Goal: Check status: Check status

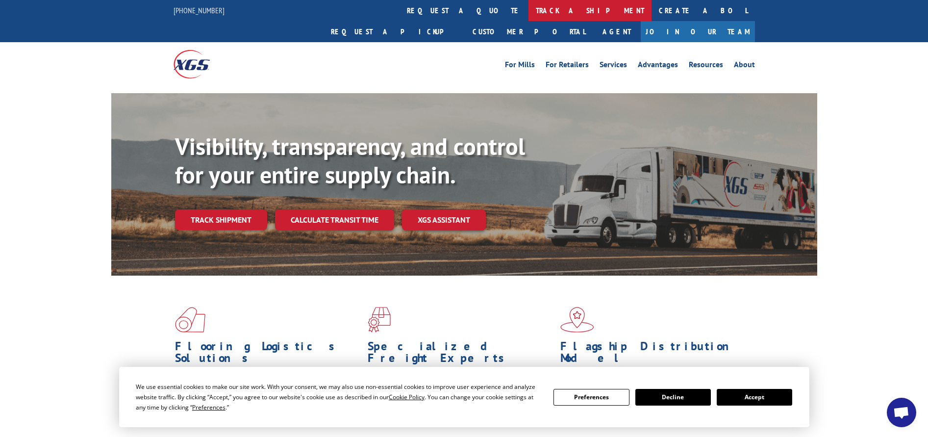
click at [529, 15] on link "track a shipment" at bounding box center [590, 10] width 123 height 21
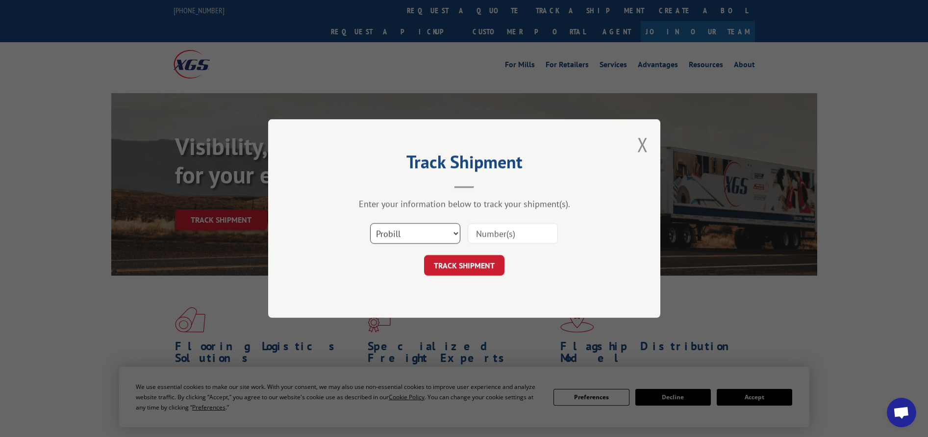
click at [439, 239] on select "Select category... Probill BOL PO" at bounding box center [415, 233] width 90 height 21
select select "bol"
click at [370, 223] on select "Select category... Probill BOL PO" at bounding box center [415, 233] width 90 height 21
click at [500, 235] on input at bounding box center [513, 233] width 90 height 21
paste input "472393"
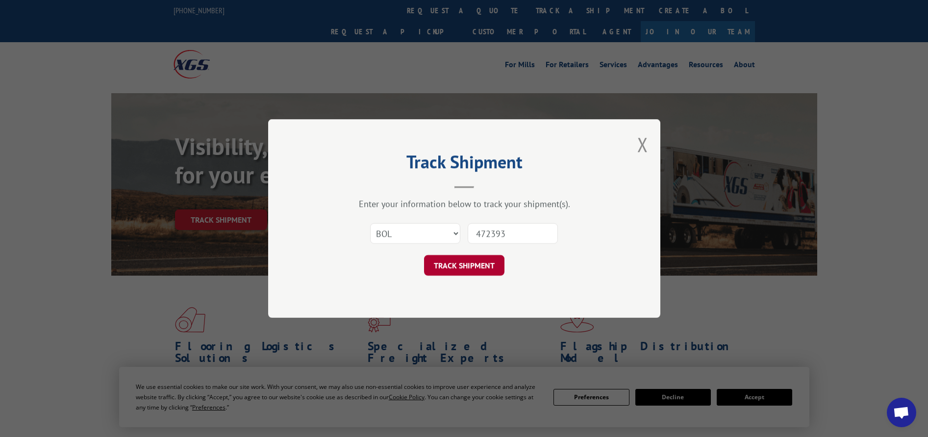
type input "472393"
click at [492, 267] on button "TRACK SHIPMENT" at bounding box center [464, 265] width 80 height 21
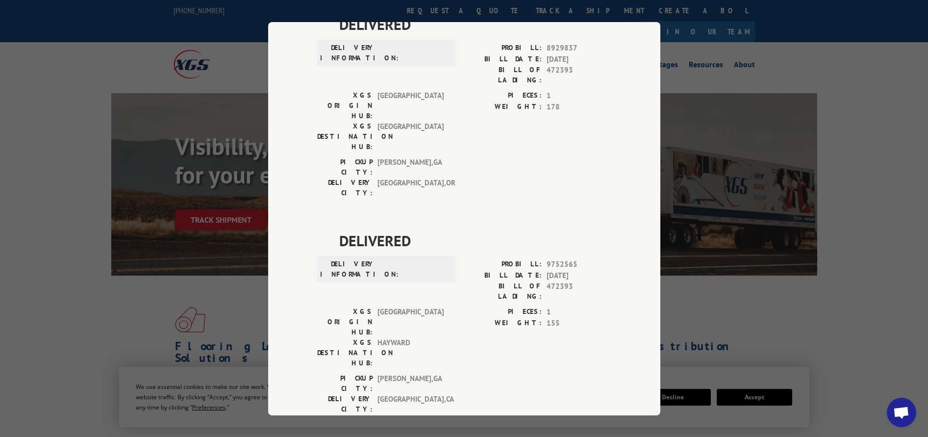
scroll to position [360, 0]
